Goal: Check status

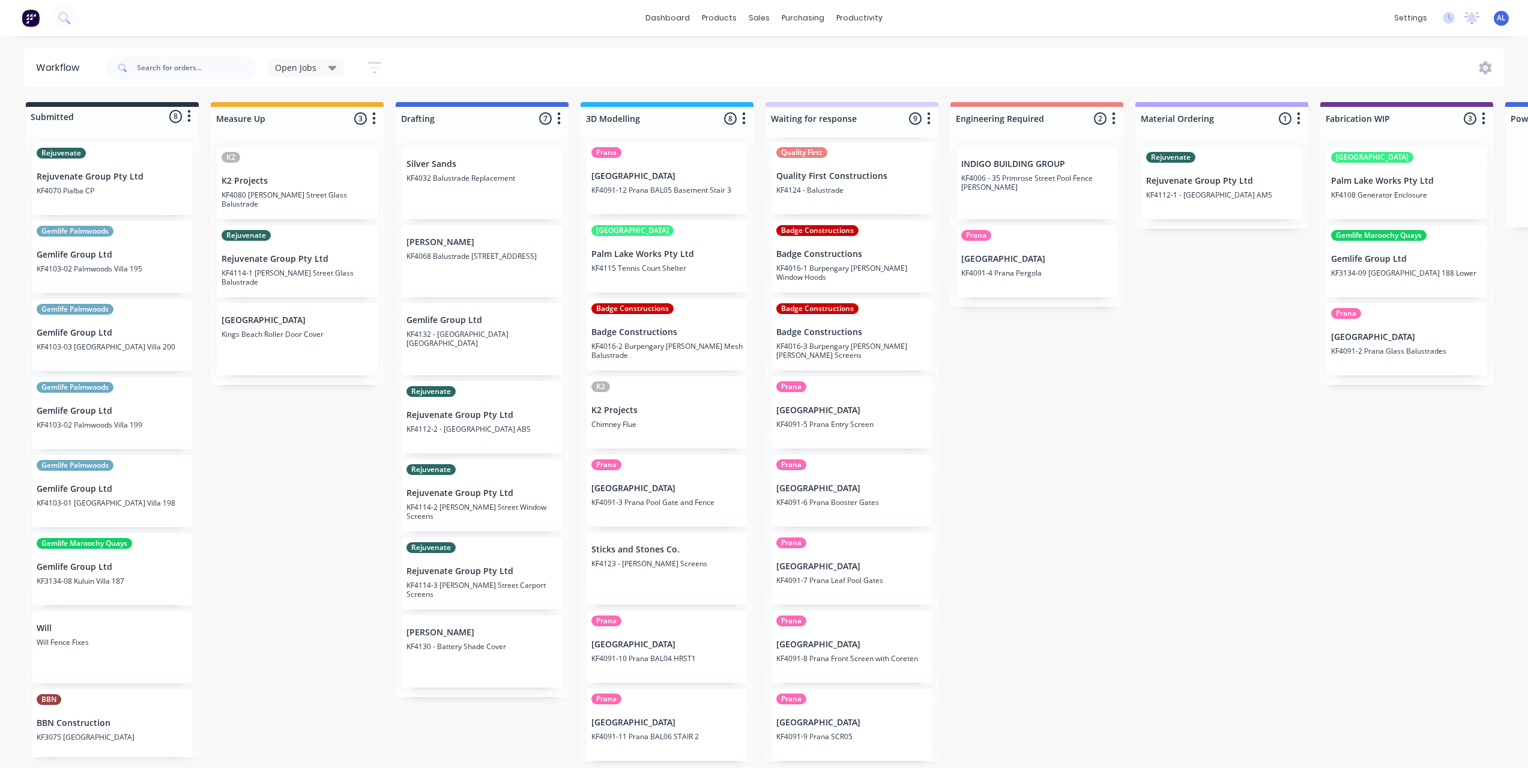
scroll to position [2, 0]
click at [333, 470] on div "Submitted 8 Status colour #273444 hex #273444 Save Cancel Summaries Total order…" at bounding box center [1427, 431] width 2872 height 659
click at [967, 459] on div "Submitted 8 Status colour #273444 hex #273444 Save Cancel Summaries Total order…" at bounding box center [1427, 431] width 2872 height 659
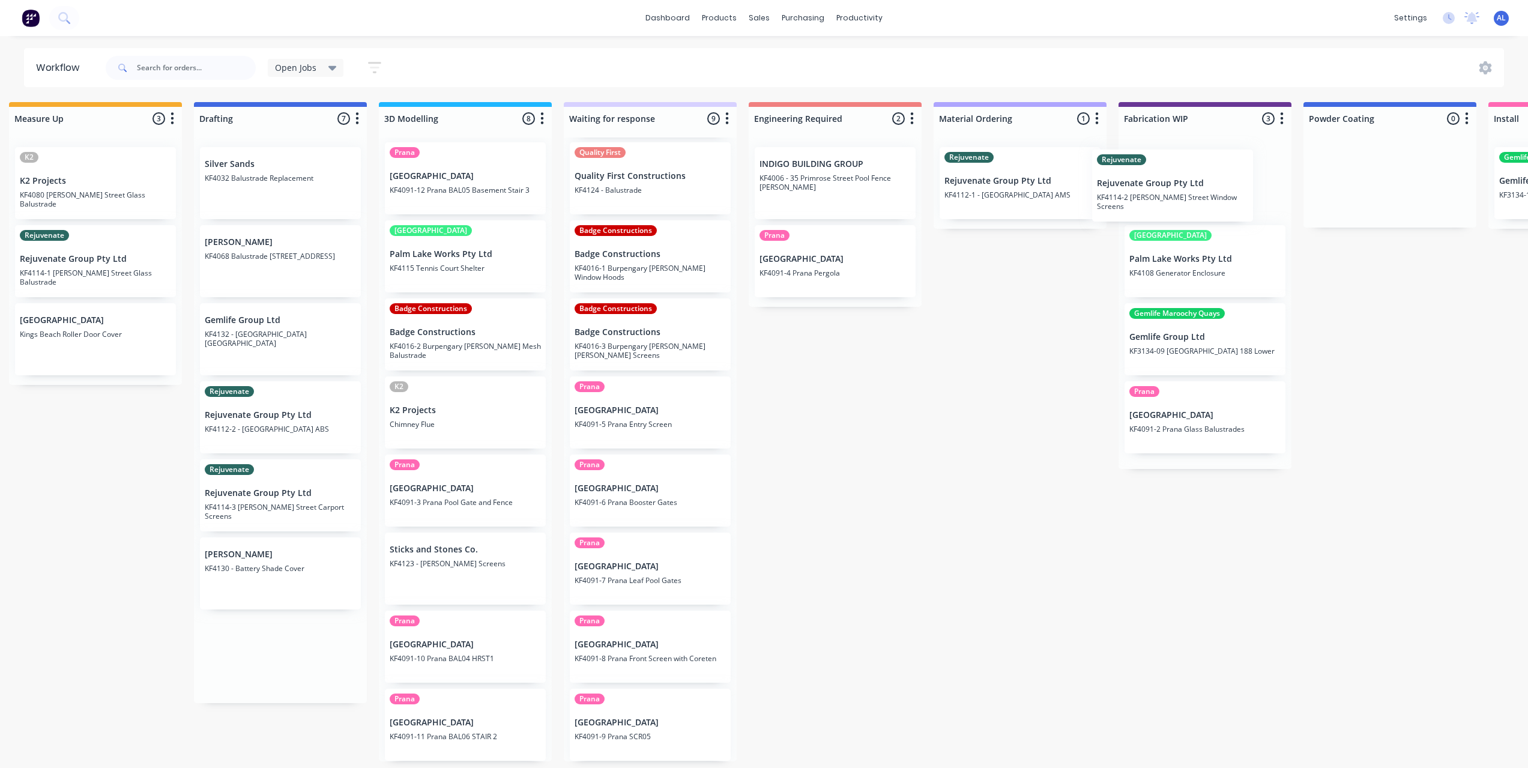
scroll to position [0, 205]
drag, startPoint x: 447, startPoint y: 499, endPoint x: 1150, endPoint y: 191, distance: 767.2
click at [1150, 191] on div "Submitted 8 Status colour #273444 hex #273444 Save Cancel Summaries Total order…" at bounding box center [1222, 431] width 2872 height 659
click at [948, 423] on div "Submitted 8 Status colour #273444 hex #273444 Save Cancel Summaries Total order…" at bounding box center [1222, 431] width 2872 height 659
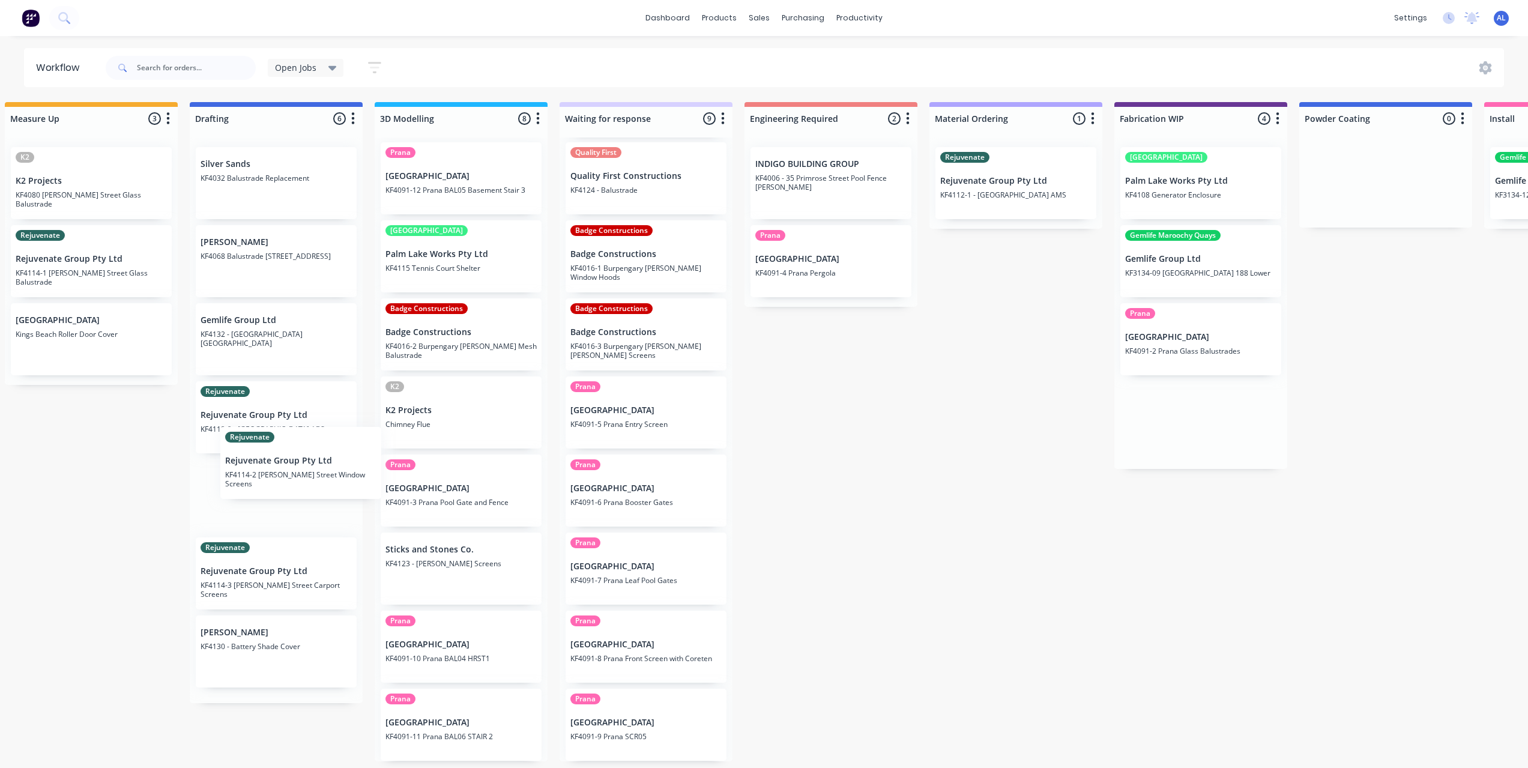
scroll to position [2, 199]
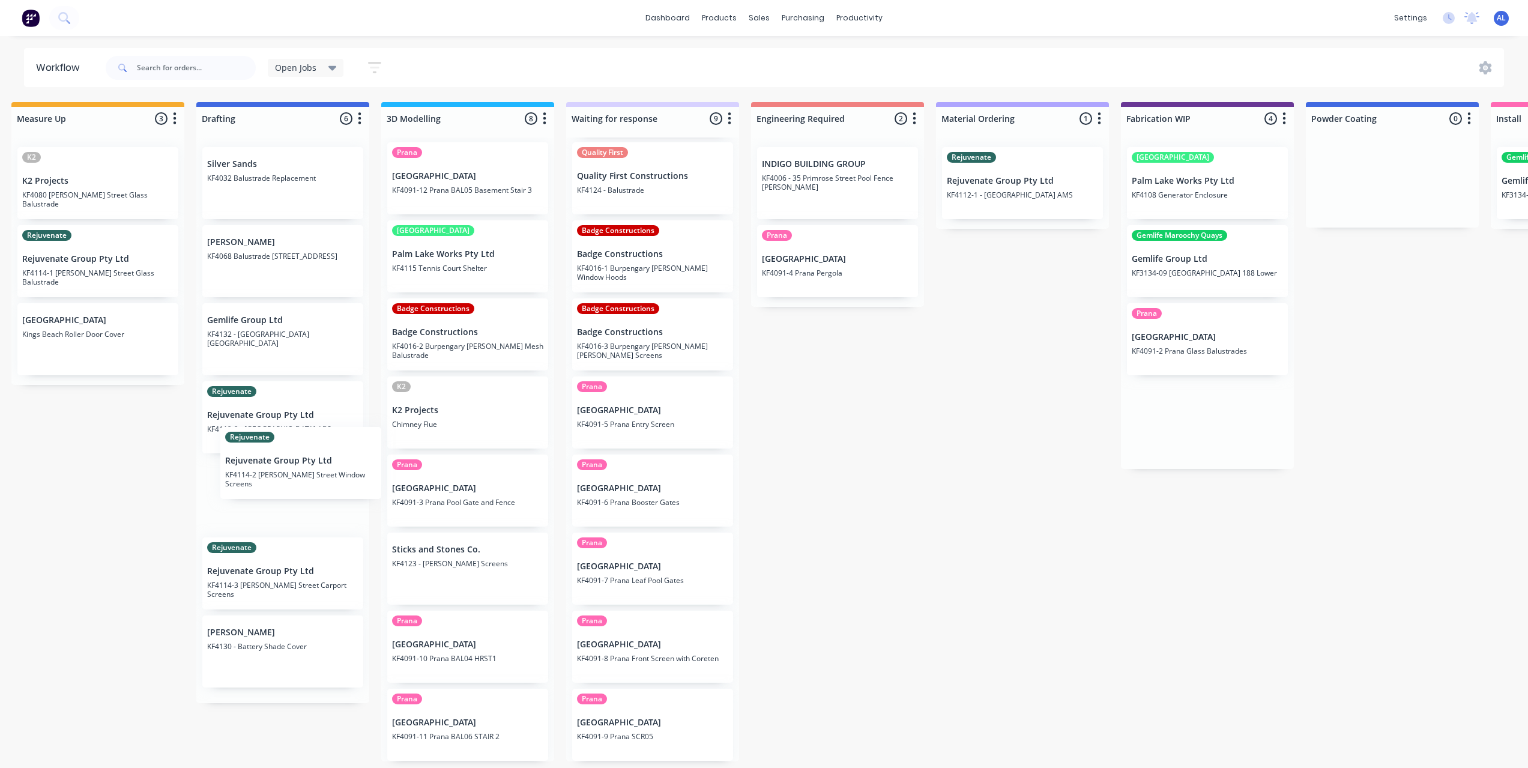
drag, startPoint x: 1105, startPoint y: 274, endPoint x: 294, endPoint y: 482, distance: 837.3
click at [294, 482] on div "Submitted 8 Status colour #273444 hex #273444 Save Cancel Summaries Total order…" at bounding box center [1228, 431] width 2872 height 659
click at [115, 481] on div "Submitted 8 Status colour #273444 hex #273444 Save Cancel Summaries Total order…" at bounding box center [1228, 431] width 2872 height 659
click at [137, 610] on div "Submitted 8 Status colour #273444 hex #273444 Save Cancel Summaries Total order…" at bounding box center [1228, 431] width 2872 height 659
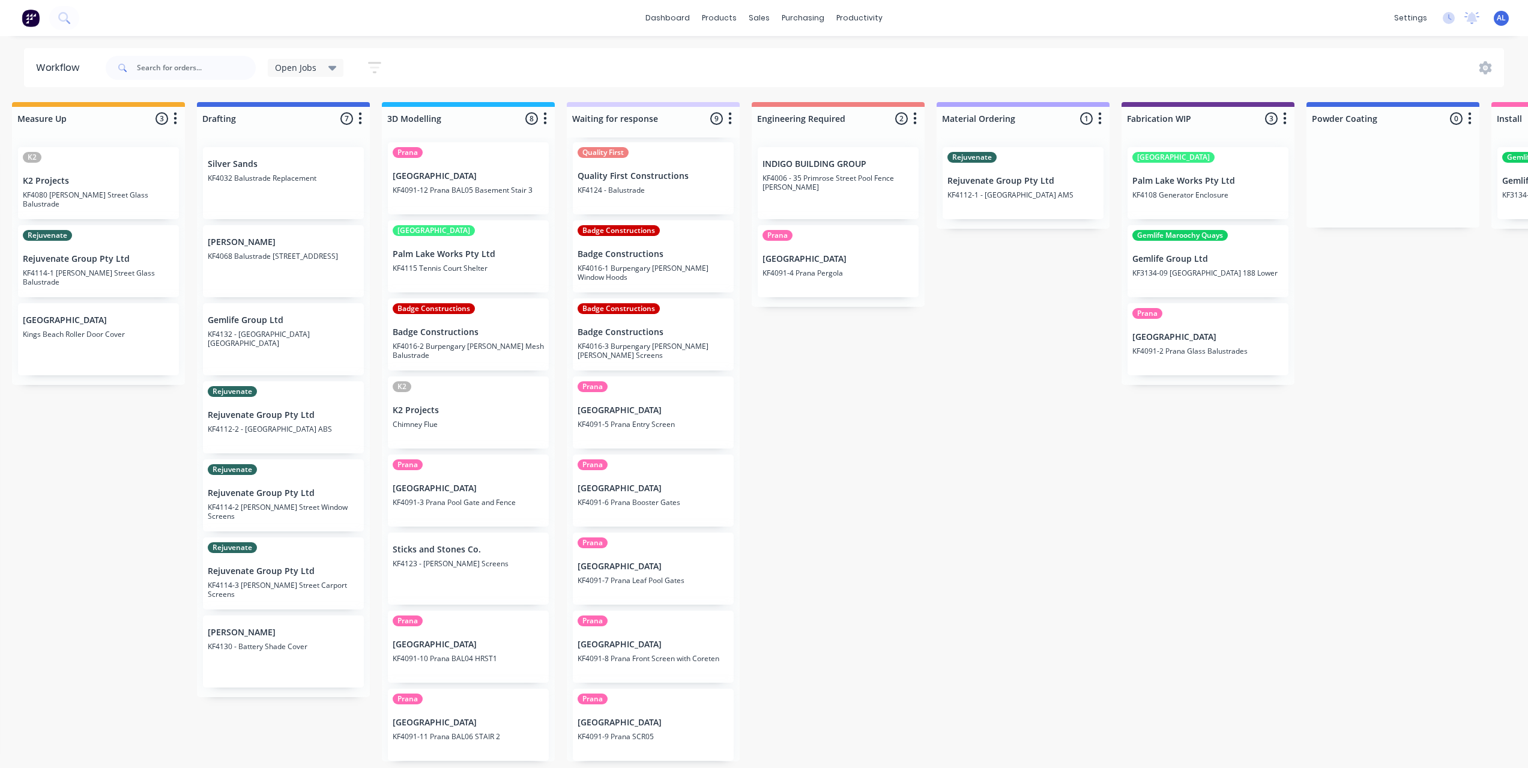
click at [869, 558] on div "Submitted 8 Status colour #273444 hex #273444 Save Cancel Summaries Total order…" at bounding box center [1228, 431] width 2872 height 659
click at [144, 532] on div "Submitted 8 Status colour #273444 hex #273444 Save Cancel Summaries Total order…" at bounding box center [1228, 431] width 2872 height 659
click at [820, 484] on div "Submitted 8 Status colour #273444 hex #273444 Save Cancel Summaries Total order…" at bounding box center [1228, 431] width 2872 height 659
click at [866, 378] on div "Submitted 8 Status colour #273444 hex #273444 Save Cancel Summaries Total order…" at bounding box center [1228, 431] width 2872 height 659
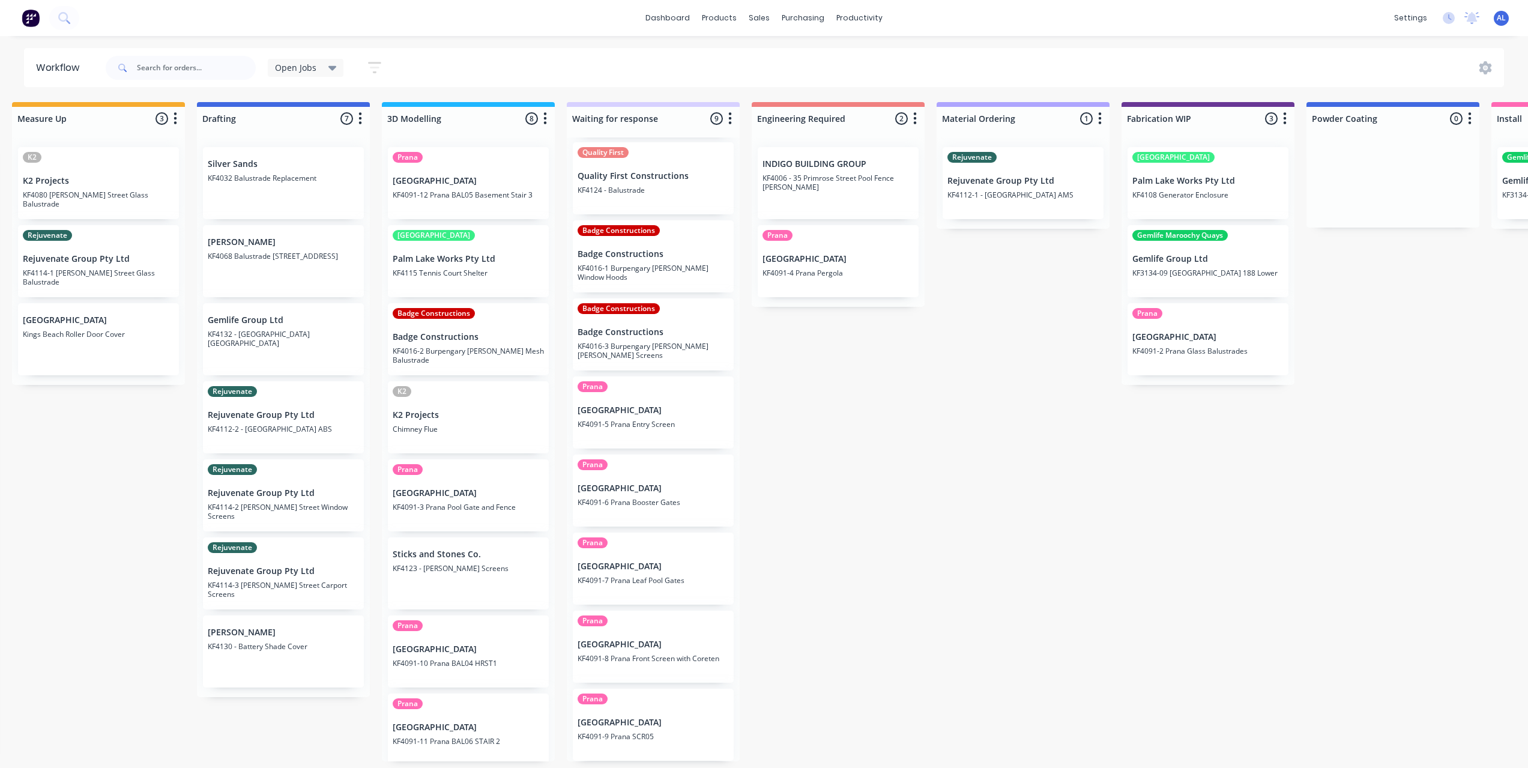
click at [853, 456] on div "Submitted 8 Status colour #273444 hex #273444 Save Cancel Summaries Total order…" at bounding box center [1228, 431] width 2872 height 659
click at [855, 459] on div "Submitted 8 Status colour #273444 hex #273444 Save Cancel Summaries Total order…" at bounding box center [1228, 431] width 2872 height 659
drag, startPoint x: 788, startPoint y: 362, endPoint x: 1016, endPoint y: 388, distance: 229.6
click at [789, 363] on div "Submitted 8 Status colour #273444 hex #273444 Save Cancel Summaries Total order…" at bounding box center [1228, 431] width 2872 height 659
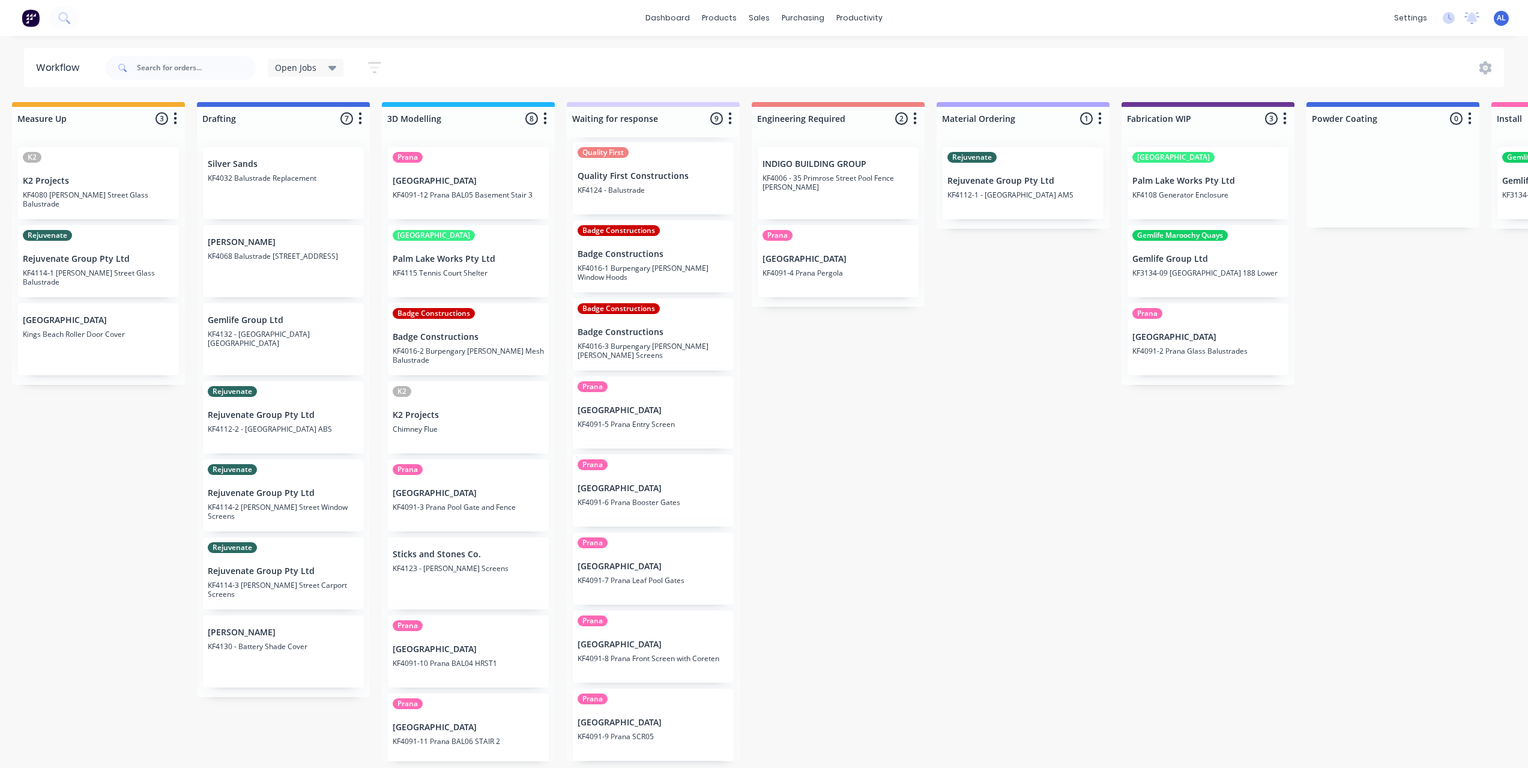
click at [936, 424] on div "Submitted 8 Status colour #273444 hex #273444 Save Cancel Summaries Total order…" at bounding box center [1228, 431] width 2872 height 659
